Goal: Task Accomplishment & Management: Complete application form

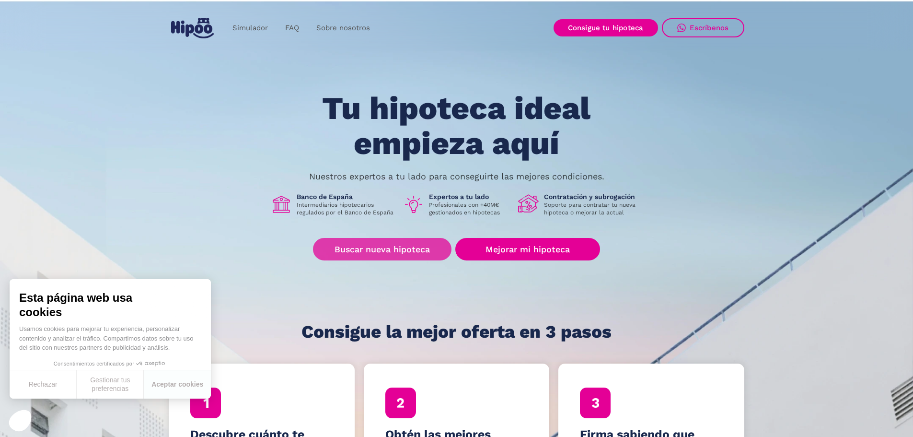
click at [400, 245] on link "Buscar nueva hipoteca" at bounding box center [382, 249] width 138 height 23
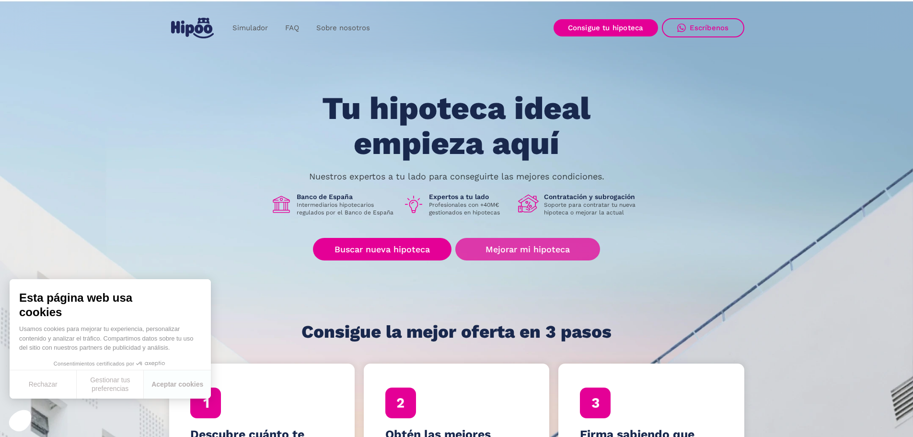
click at [489, 241] on link "Mejorar mi hipoteca" at bounding box center [527, 249] width 144 height 23
click at [511, 252] on link "Mejorar mi hipoteca" at bounding box center [527, 249] width 144 height 23
